Goal: Transaction & Acquisition: Purchase product/service

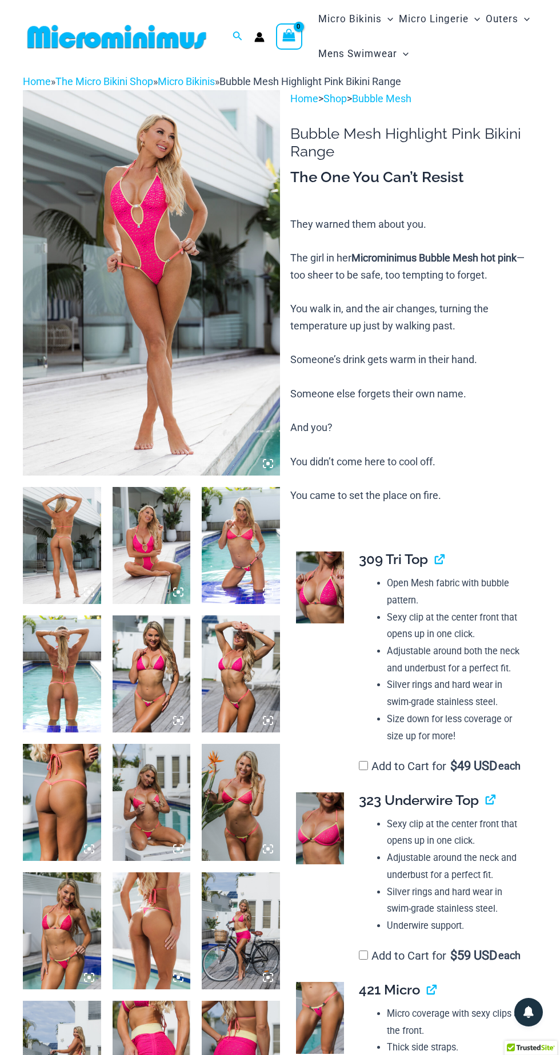
click at [174, 289] on img at bounding box center [151, 282] width 257 height 385
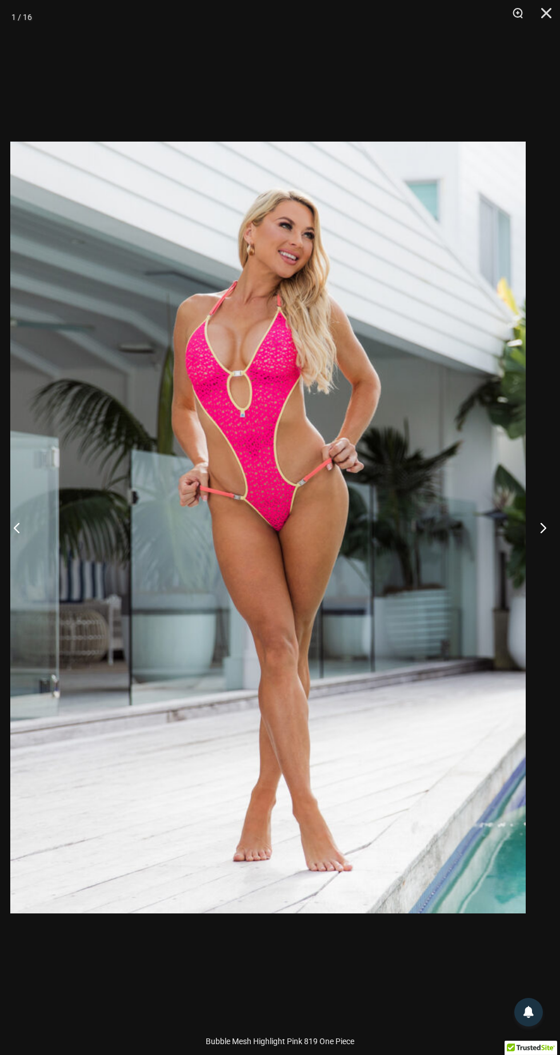
click at [536, 528] on button "Next" at bounding box center [538, 527] width 43 height 57
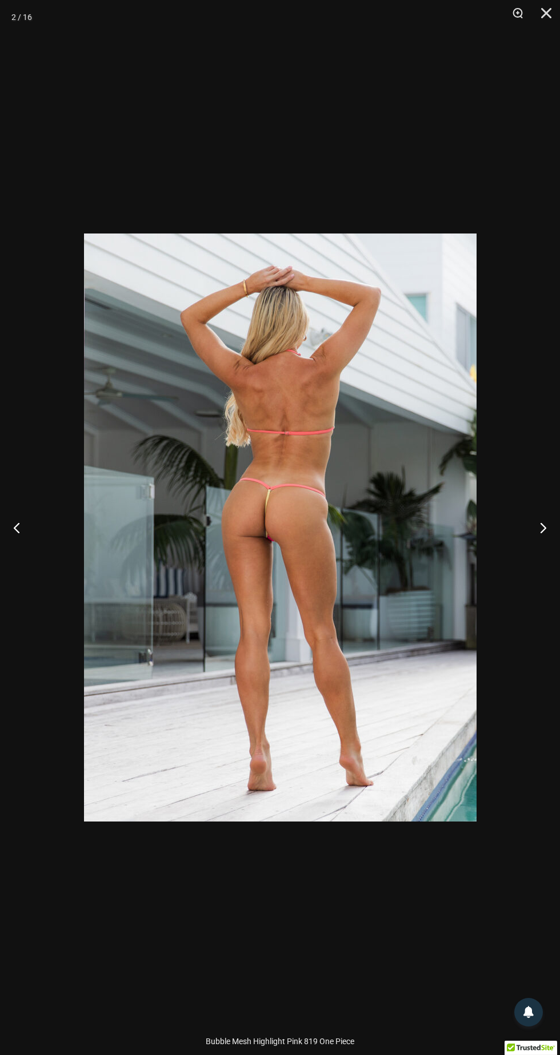
click at [537, 522] on button "Next" at bounding box center [538, 527] width 43 height 57
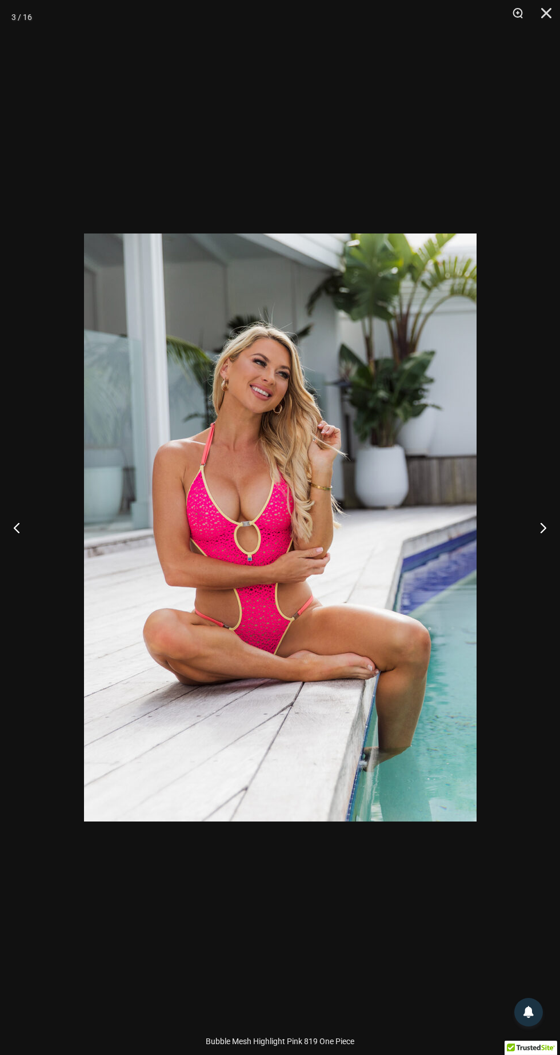
click at [38, 516] on button "Previous" at bounding box center [21, 527] width 43 height 57
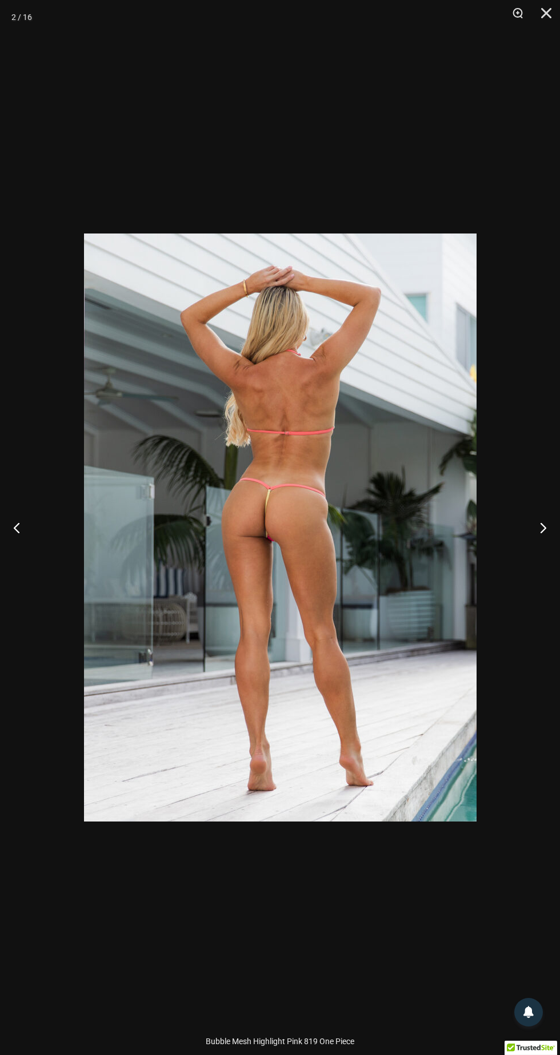
click at [539, 529] on button "Next" at bounding box center [538, 527] width 43 height 57
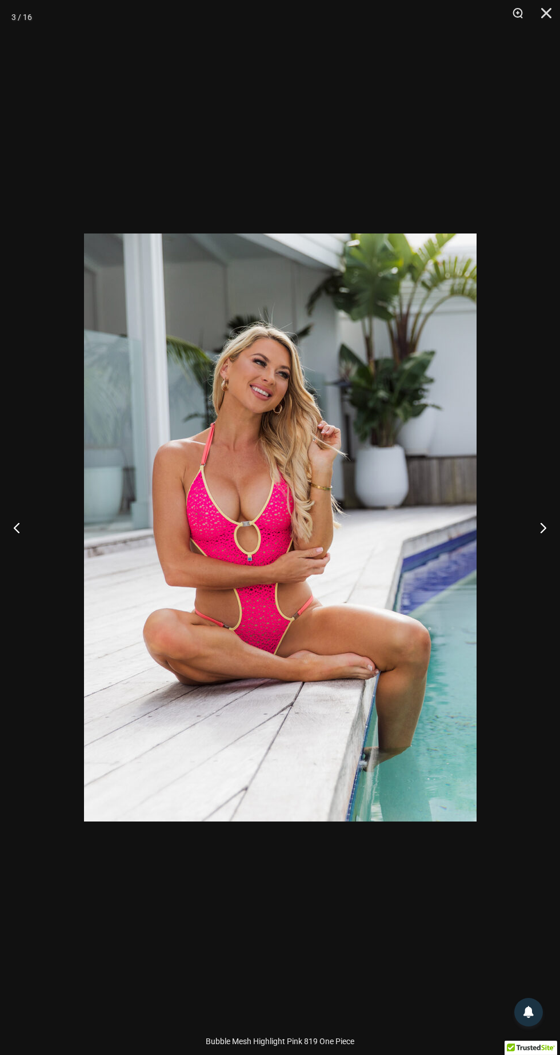
click at [550, 521] on button "Next" at bounding box center [538, 527] width 43 height 57
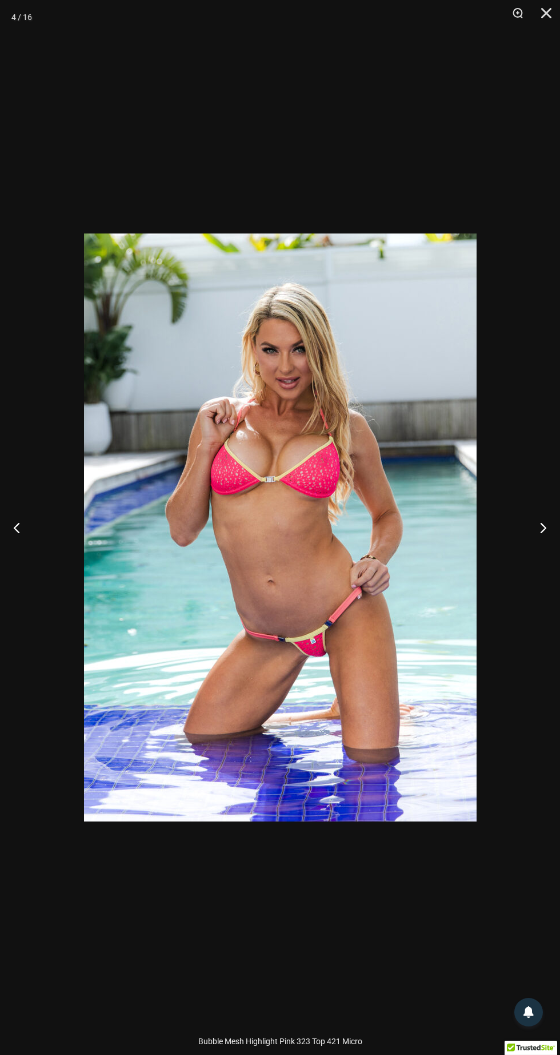
click at [542, 528] on button "Next" at bounding box center [538, 527] width 43 height 57
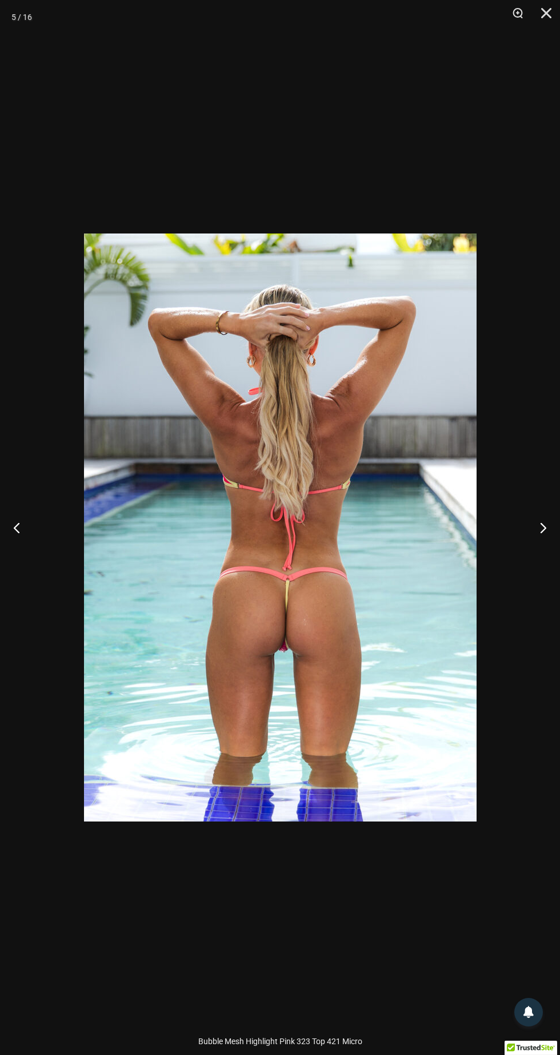
click at [537, 530] on button "Next" at bounding box center [538, 527] width 43 height 57
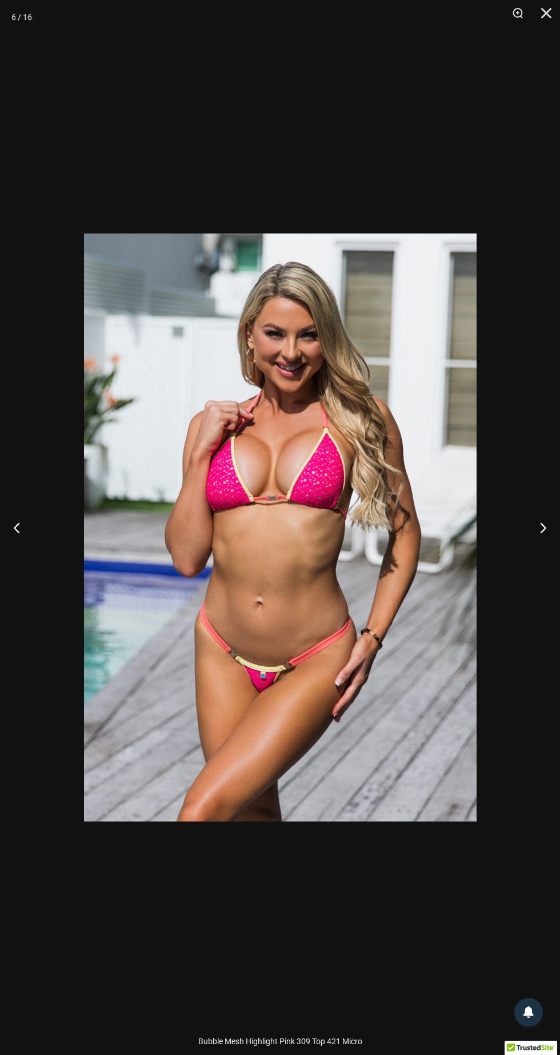
click at [524, 518] on button "Next" at bounding box center [538, 527] width 43 height 57
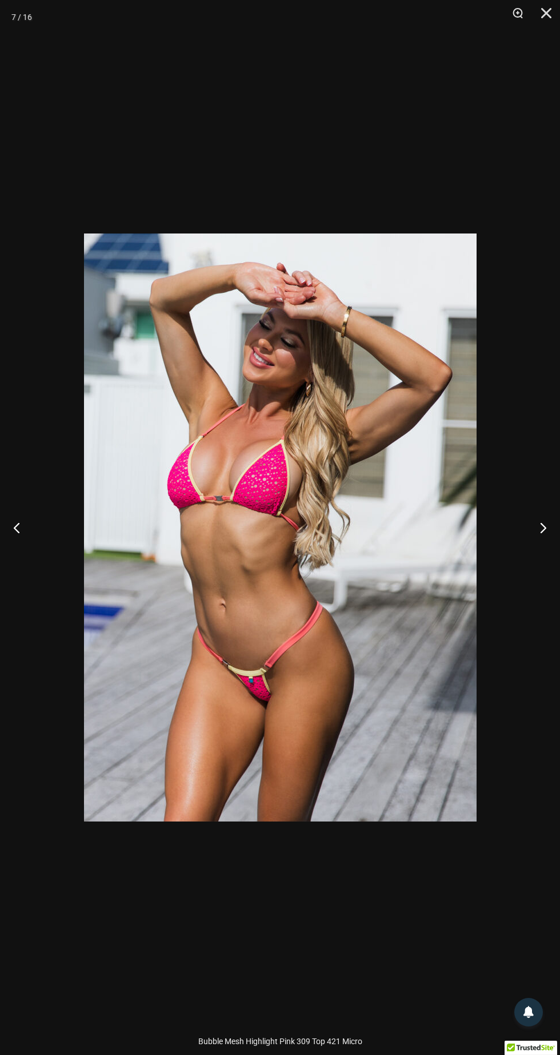
click at [519, 534] on button "Next" at bounding box center [538, 527] width 43 height 57
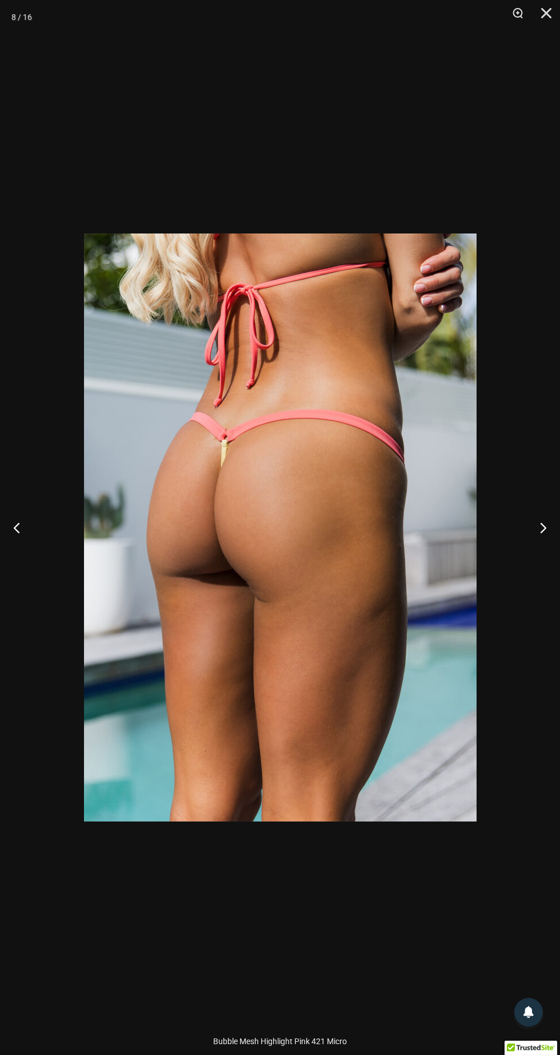
click at [526, 526] on button "Next" at bounding box center [538, 527] width 43 height 57
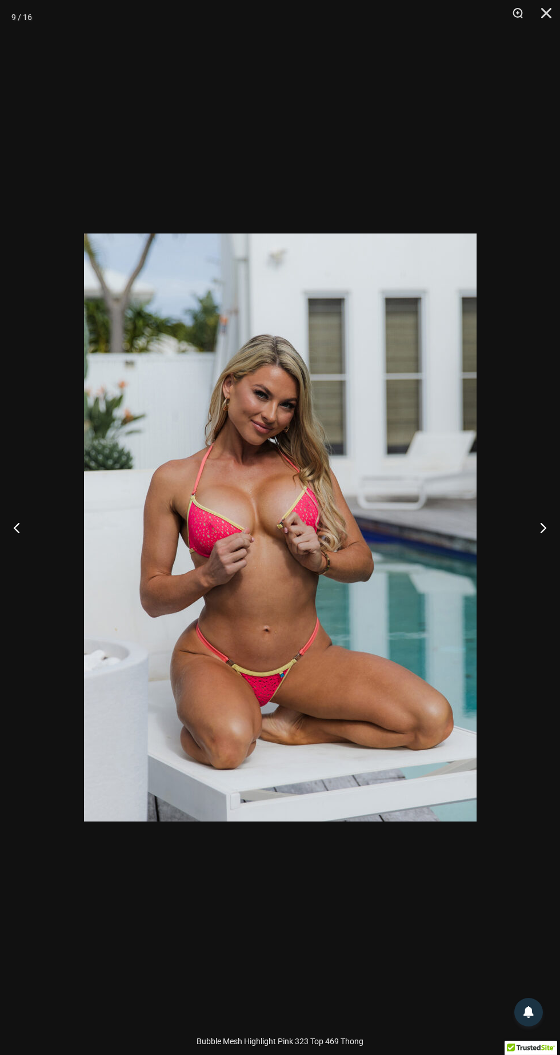
click at [524, 522] on button "Next" at bounding box center [538, 527] width 43 height 57
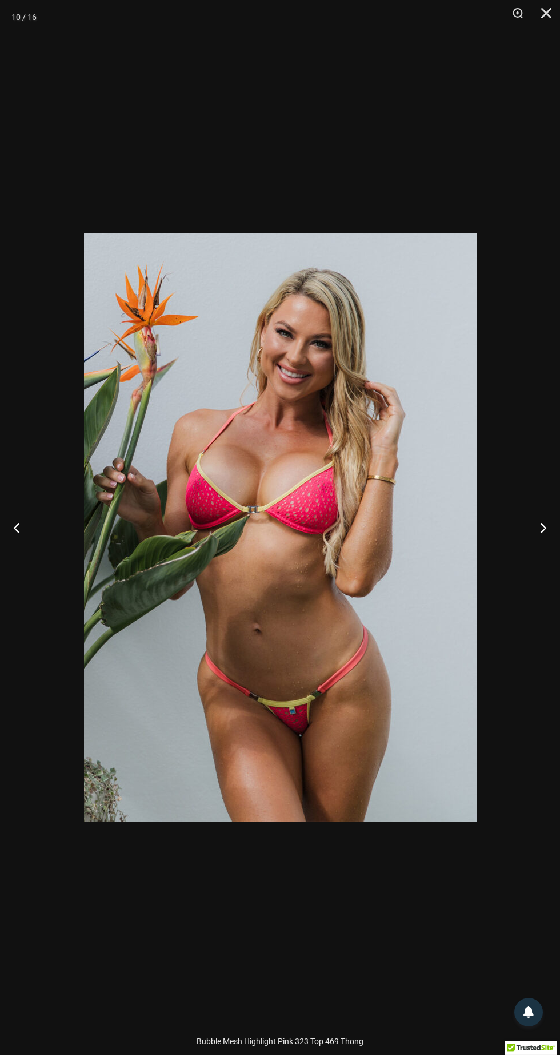
click at [525, 534] on button "Next" at bounding box center [538, 527] width 43 height 57
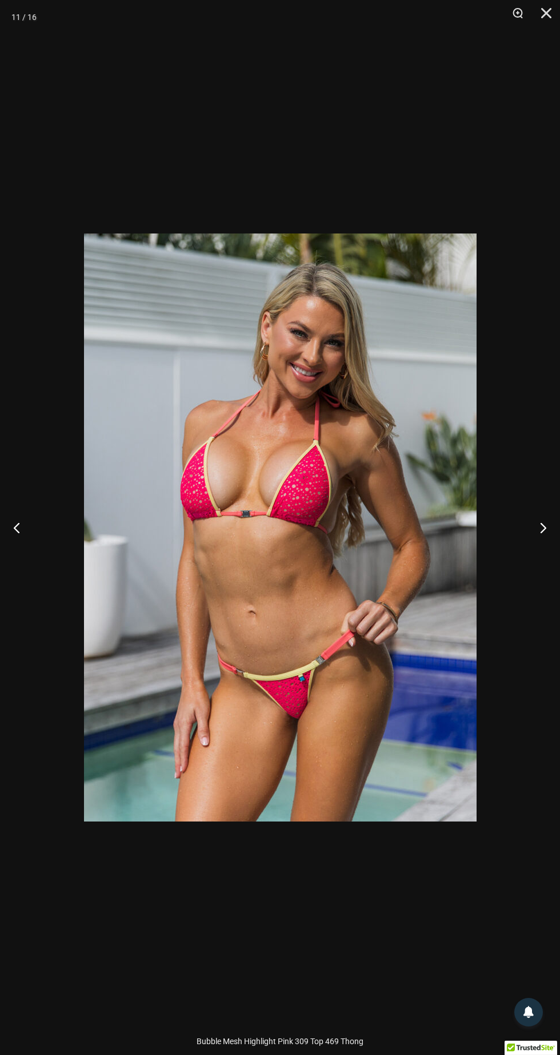
click at [526, 524] on button "Next" at bounding box center [538, 527] width 43 height 57
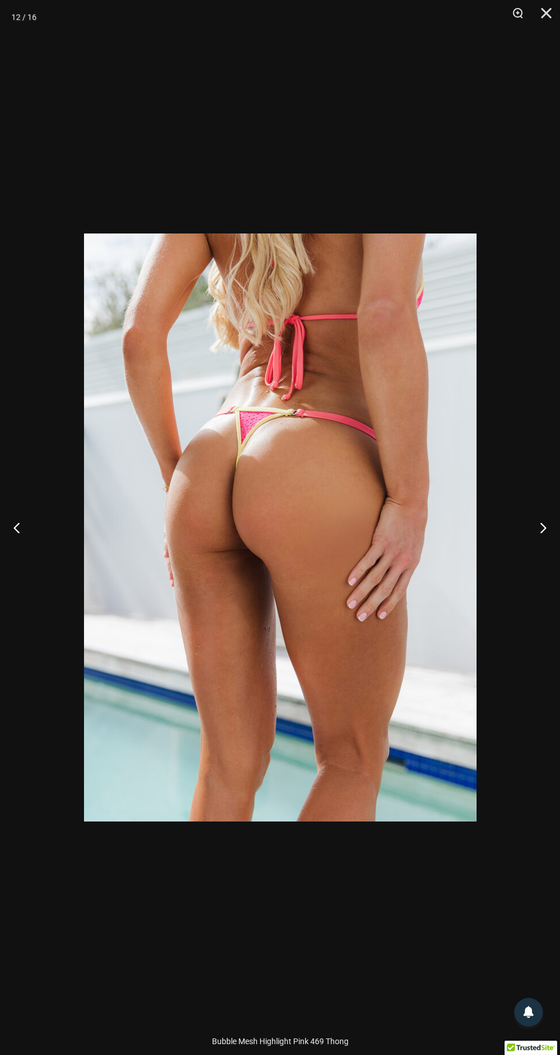
click at [532, 518] on button "Next" at bounding box center [538, 527] width 43 height 57
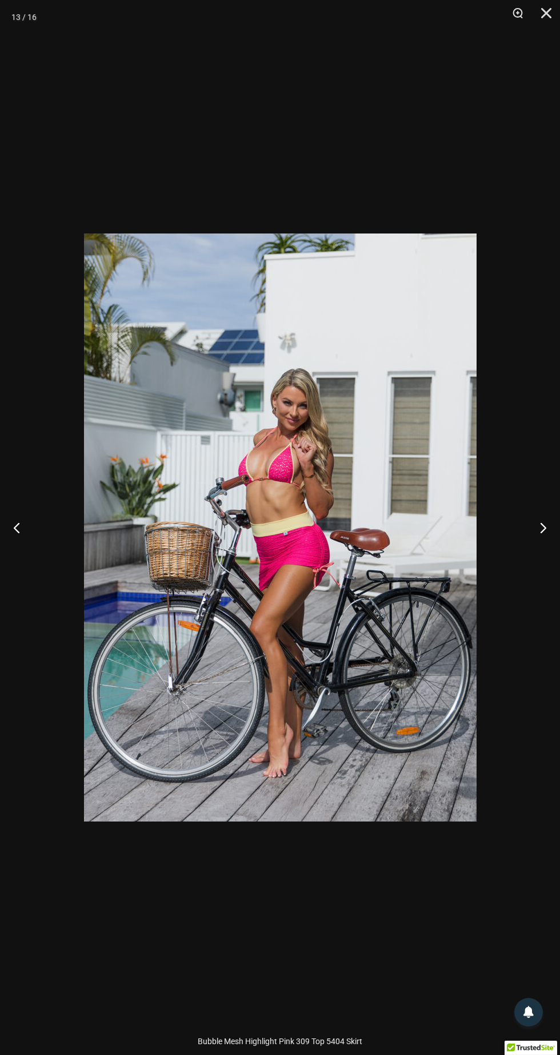
click at [517, 526] on button "Next" at bounding box center [538, 527] width 43 height 57
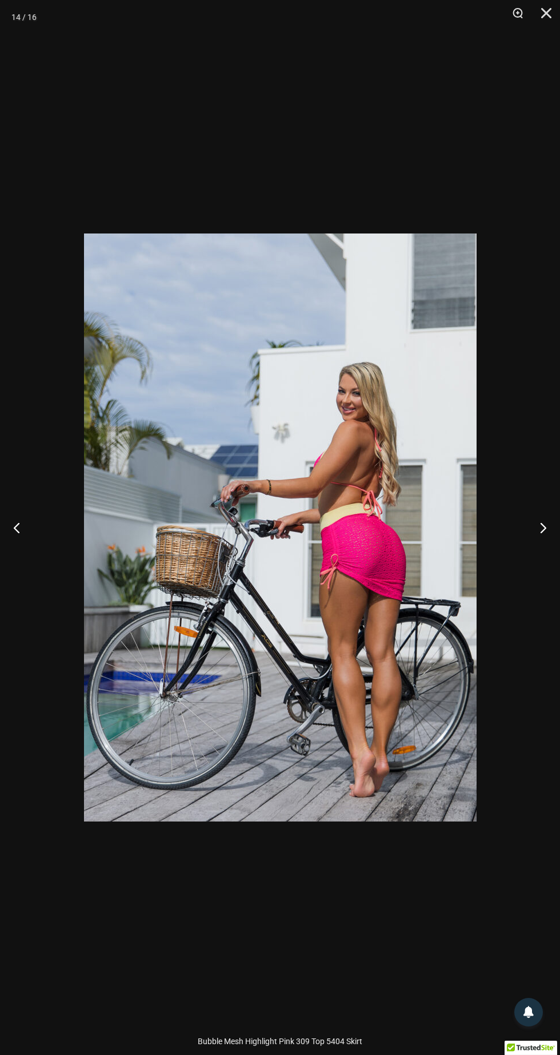
click at [534, 521] on button "Next" at bounding box center [538, 527] width 43 height 57
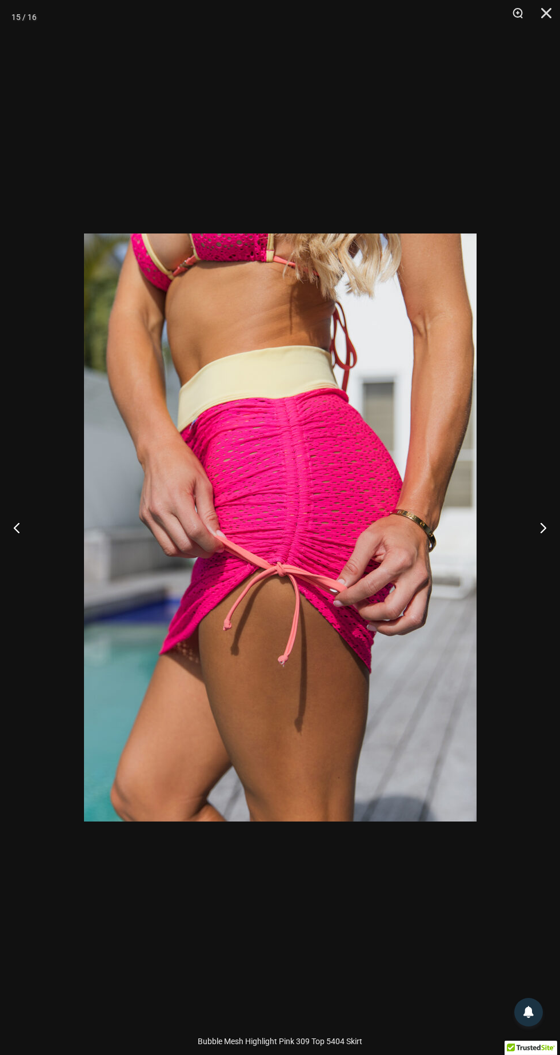
click at [532, 517] on button "Next" at bounding box center [538, 527] width 43 height 57
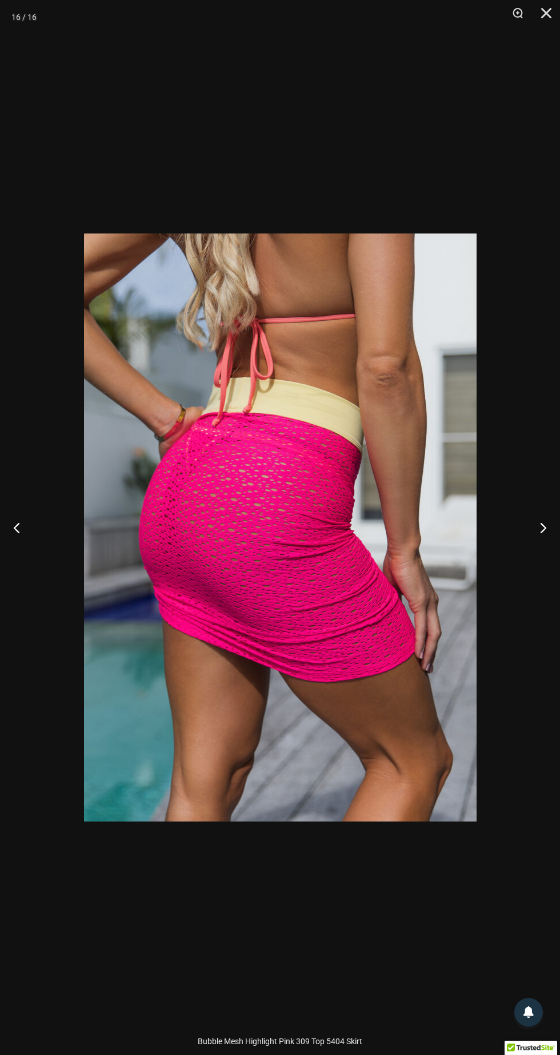
click at [526, 520] on button "Next" at bounding box center [538, 527] width 43 height 57
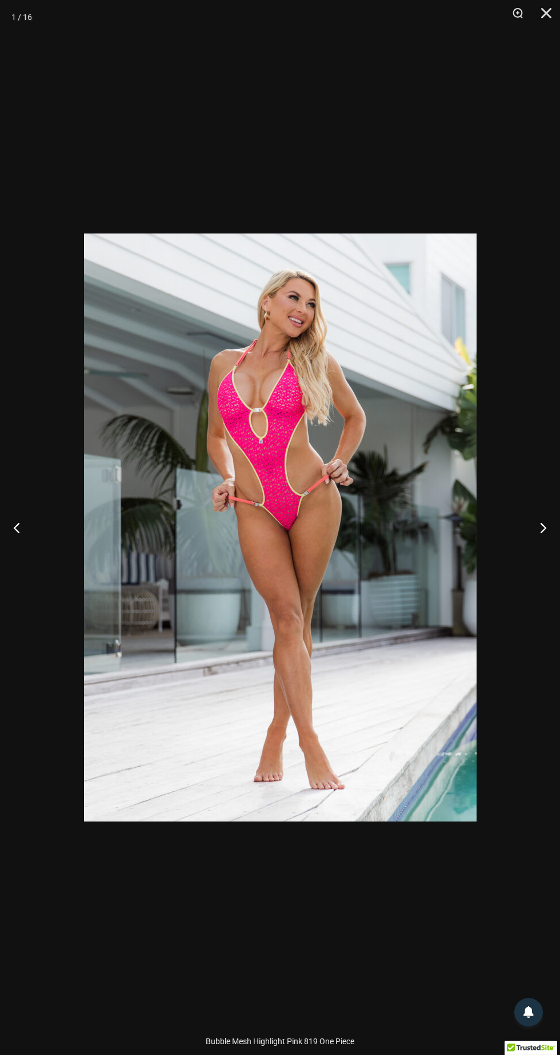
click at [534, 18] on button "Close" at bounding box center [542, 17] width 29 height 34
